Goal: Contribute content: Contribute content

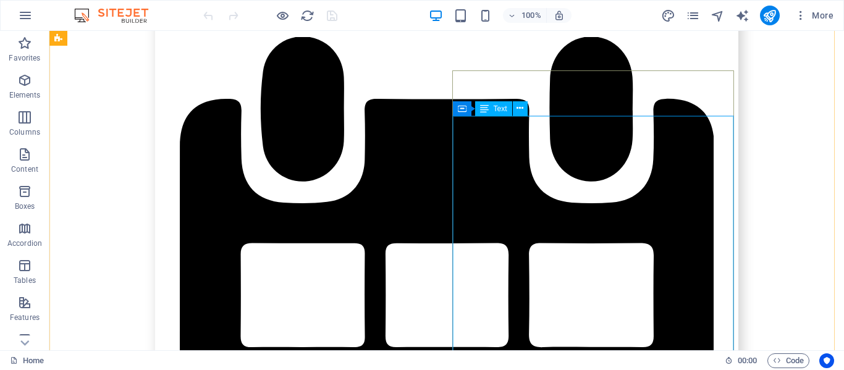
scroll to position [2966, 0]
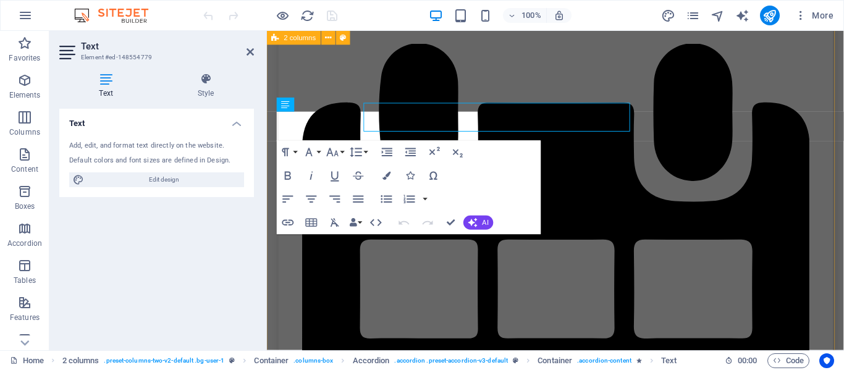
scroll to position [2975, 0]
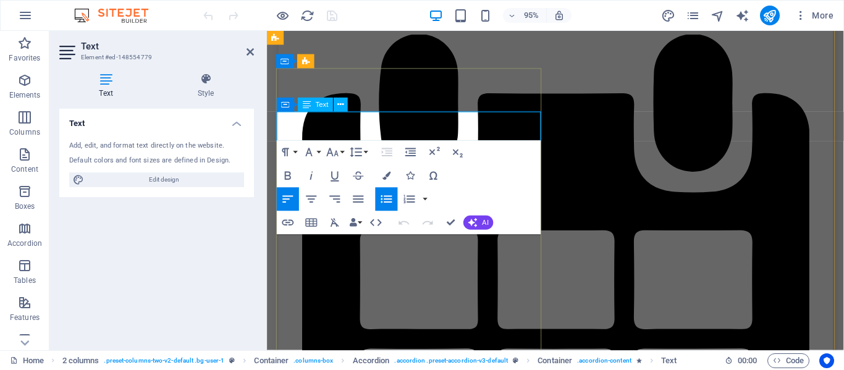
drag, startPoint x: 513, startPoint y: 125, endPoint x: 326, endPoint y: 124, distance: 187.2
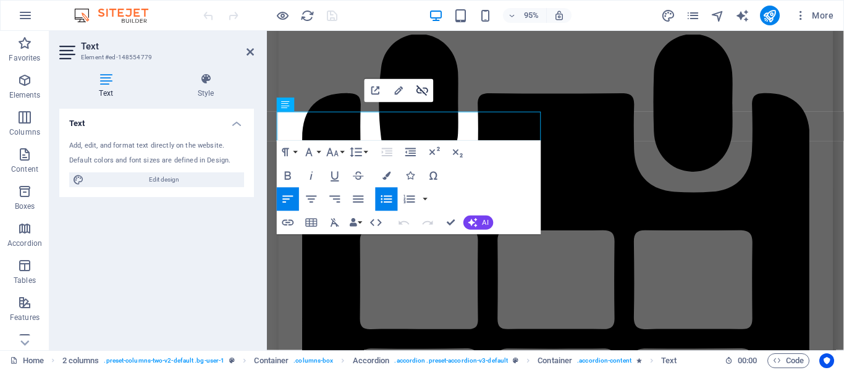
click at [424, 92] on icon "button" at bounding box center [423, 91] width 14 height 14
click at [288, 222] on icon "button" at bounding box center [288, 223] width 14 height 14
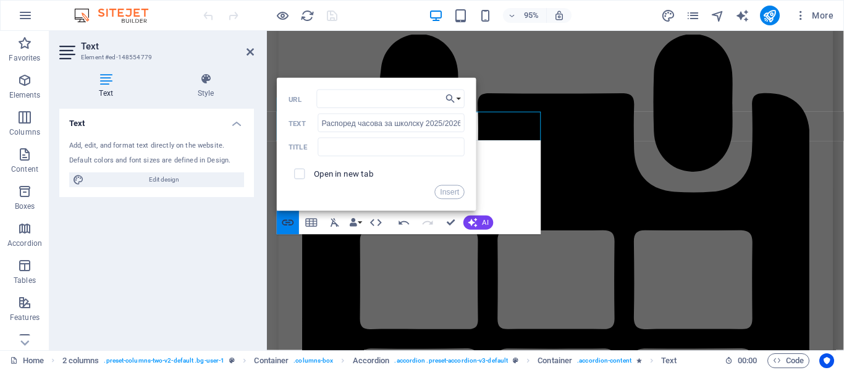
type input "v"
type input "[URL][DOMAIN_NAME]"
click at [296, 174] on input "checkbox" at bounding box center [298, 172] width 11 height 11
checkbox input "true"
click at [450, 189] on button "Insert" at bounding box center [450, 192] width 30 height 14
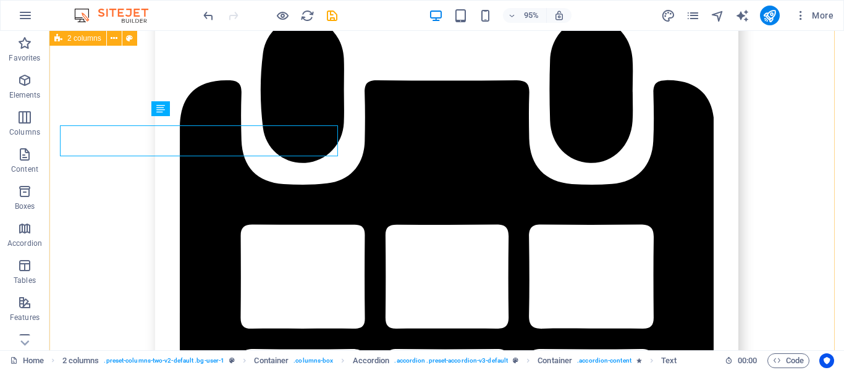
scroll to position [2966, 0]
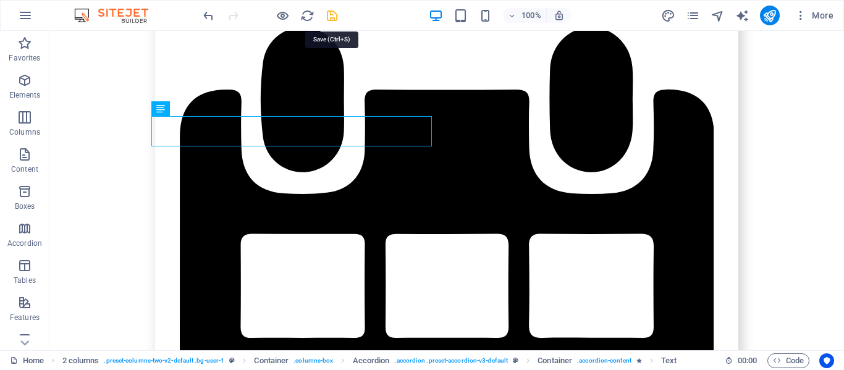
click at [334, 17] on icon "save" at bounding box center [332, 16] width 14 height 14
checkbox input "false"
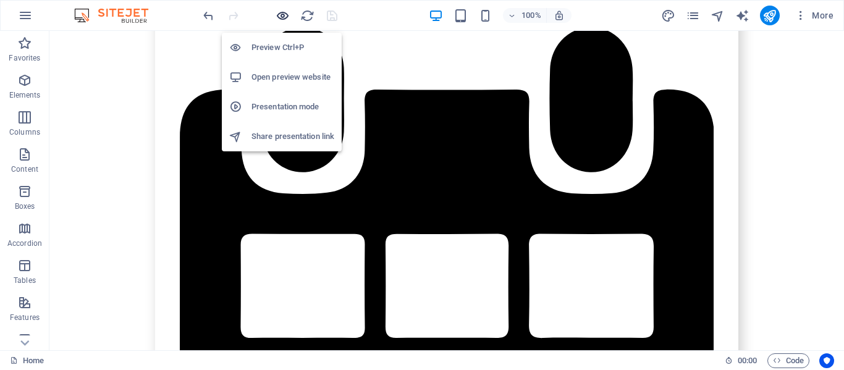
click at [284, 12] on icon "button" at bounding box center [283, 16] width 14 height 14
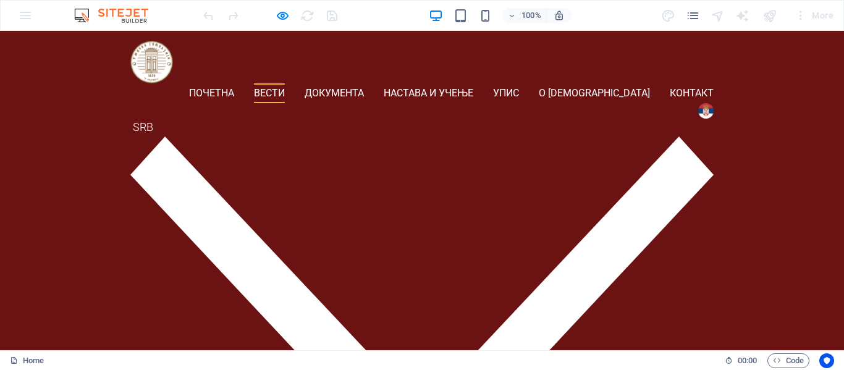
scroll to position [2449, 0]
click at [693, 16] on icon "pages" at bounding box center [693, 16] width 14 height 14
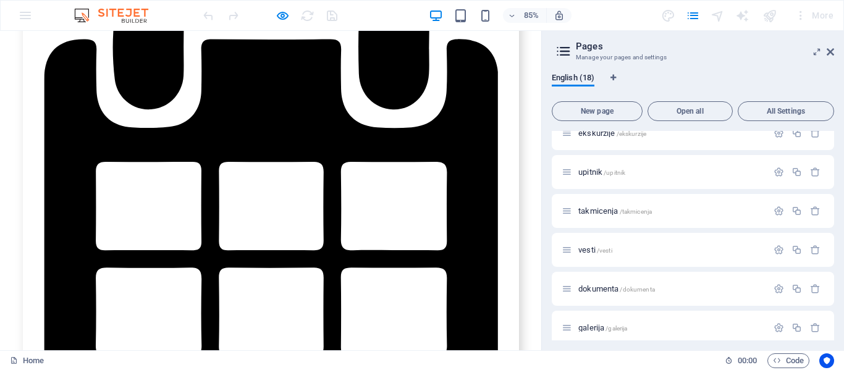
scroll to position [491, 0]
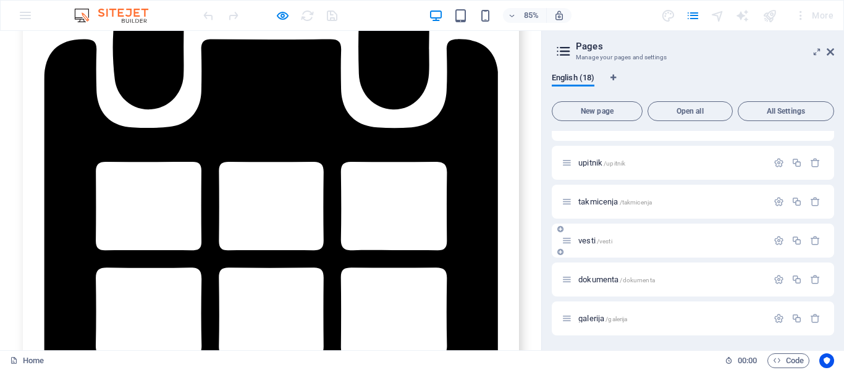
click at [589, 243] on span "vesti /vesti" at bounding box center [595, 240] width 34 height 9
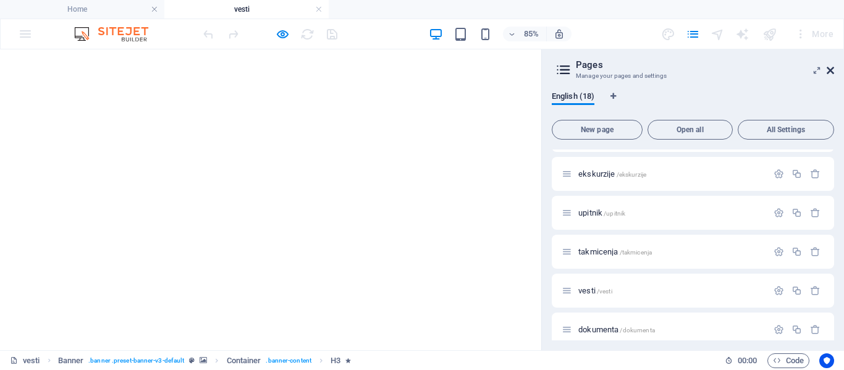
scroll to position [0, 0]
drag, startPoint x: 446, startPoint y: 109, endPoint x: 830, endPoint y: 70, distance: 385.6
click at [830, 70] on icon at bounding box center [830, 70] width 7 height 10
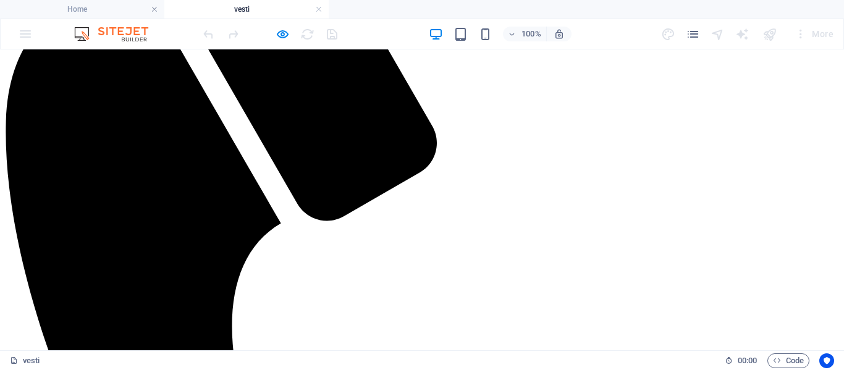
scroll to position [680, 0]
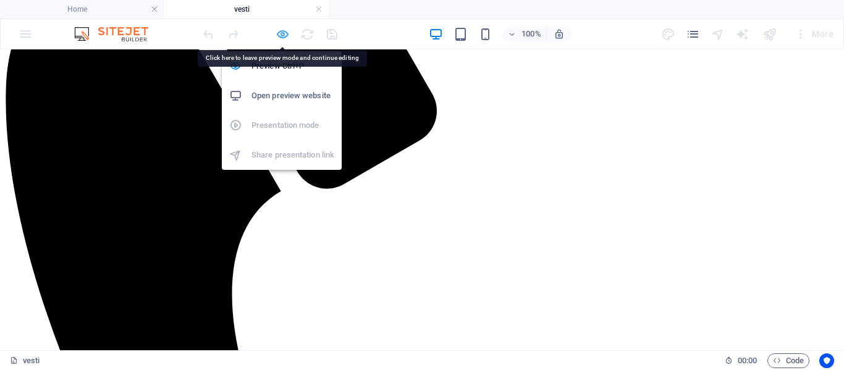
click at [284, 37] on icon "button" at bounding box center [283, 34] width 14 height 14
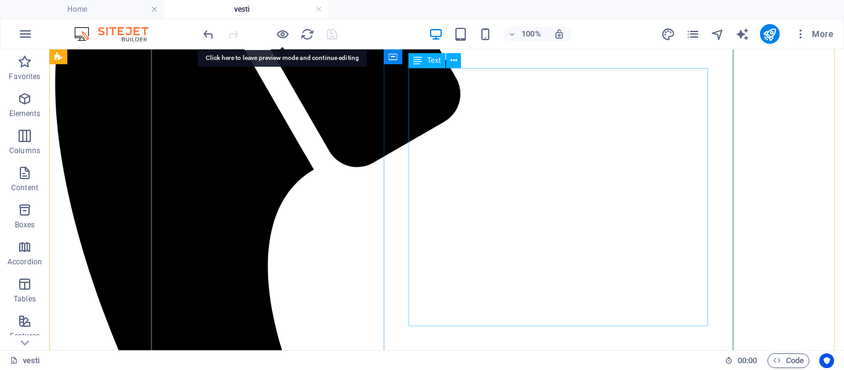
scroll to position [681, 0]
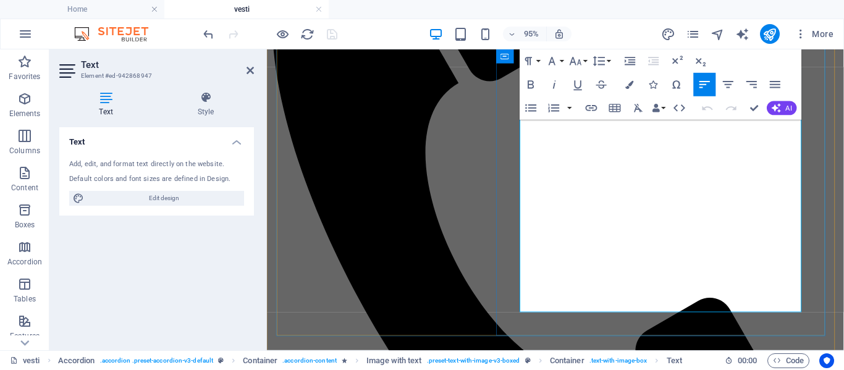
drag, startPoint x: 764, startPoint y: 166, endPoint x: 604, endPoint y: 162, distance: 160.1
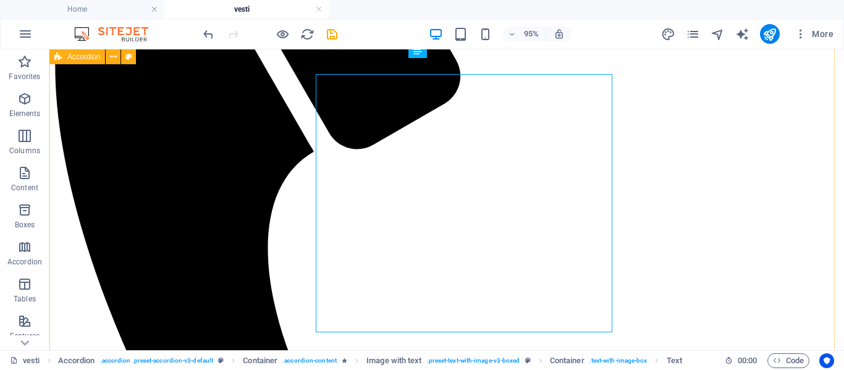
scroll to position [681, 0]
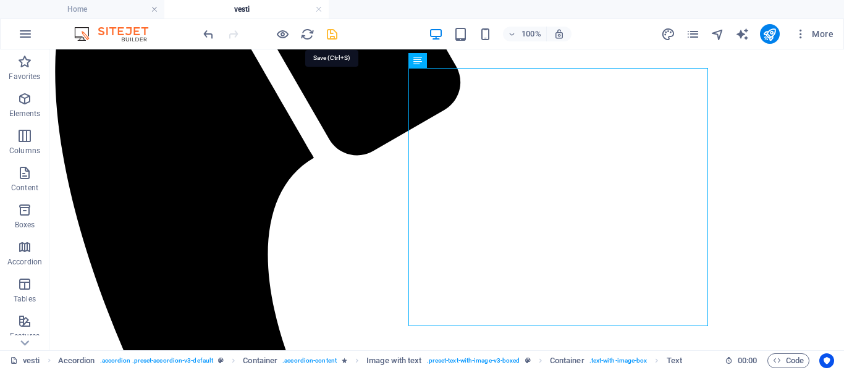
click at [332, 32] on icon "save" at bounding box center [332, 34] width 14 height 14
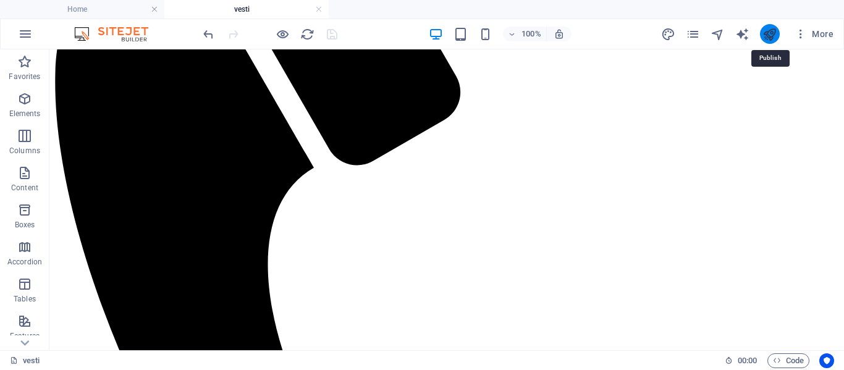
click at [769, 30] on icon "publish" at bounding box center [769, 34] width 14 height 14
